Goal: Register for event/course

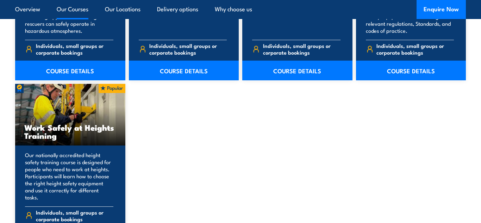
scroll to position [857, 0]
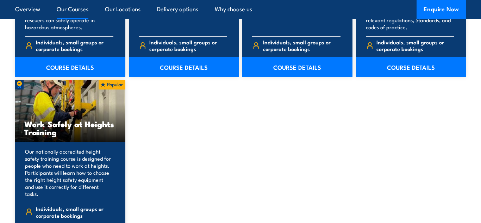
click at [35, 131] on h3 "Work Safely at Heights Training" at bounding box center [70, 128] width 92 height 16
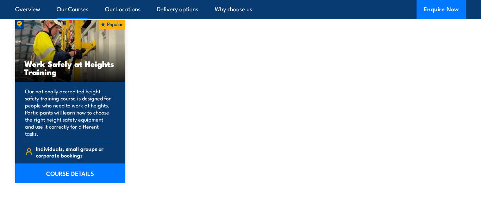
scroll to position [924, 0]
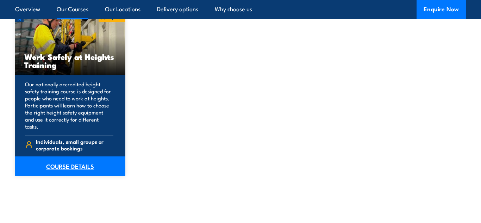
click at [85, 162] on link "COURSE DETAILS" at bounding box center [70, 166] width 110 height 20
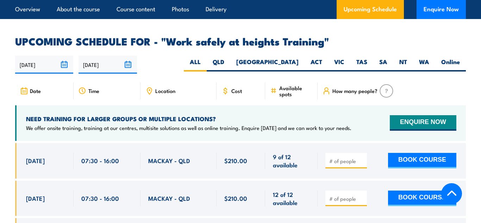
scroll to position [1070, 0]
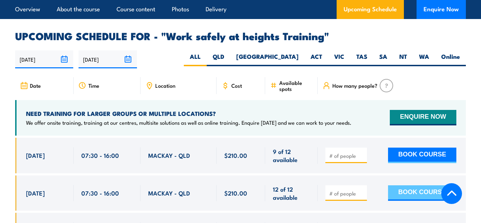
click at [399, 185] on button "BOOK COURSE" at bounding box center [422, 192] width 68 height 15
type input "1"
click at [362, 190] on input "1" at bounding box center [346, 193] width 35 height 7
click at [416, 185] on button "BOOK COURSE" at bounding box center [422, 192] width 68 height 15
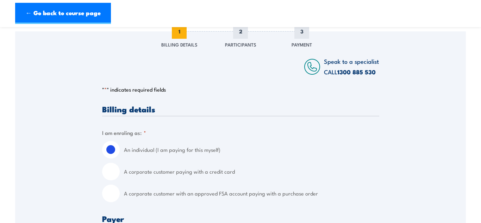
scroll to position [64, 0]
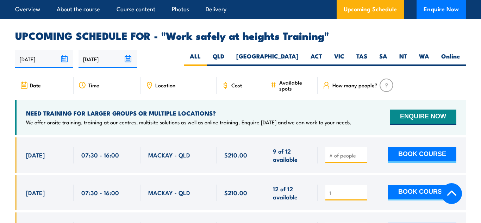
scroll to position [1070, 0]
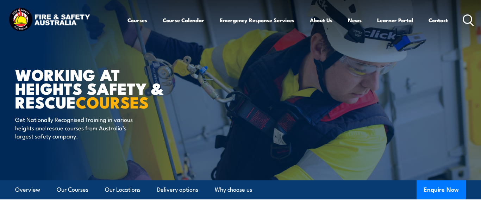
click at [468, 23] on icon at bounding box center [468, 20] width 11 height 12
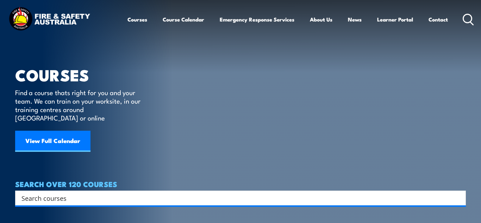
click at [124, 193] on input "Search input" at bounding box center [235, 198] width 429 height 11
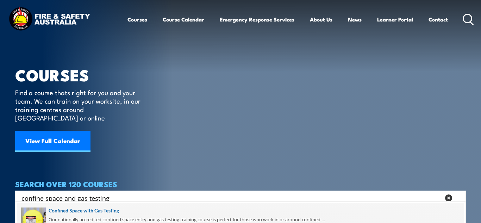
type input "confine space and gas testing"
click at [281, 214] on span at bounding box center [240, 219] width 447 height 33
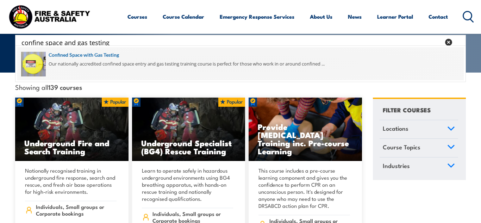
scroll to position [203, 0]
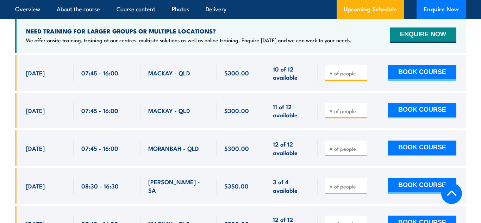
scroll to position [1316, 0]
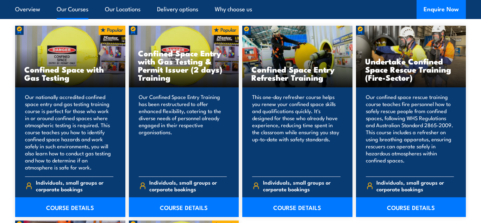
scroll to position [547, 0]
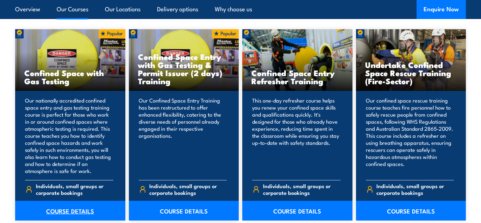
click at [72, 210] on link "COURSE DETAILS" at bounding box center [70, 211] width 110 height 20
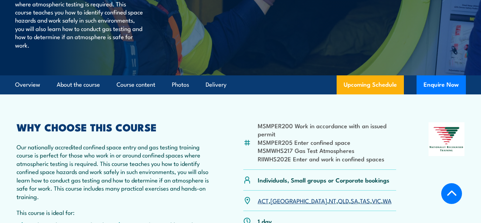
scroll to position [72, 0]
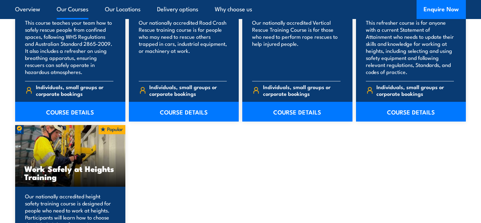
scroll to position [816, 0]
